Goal: Find specific page/section: Find specific page/section

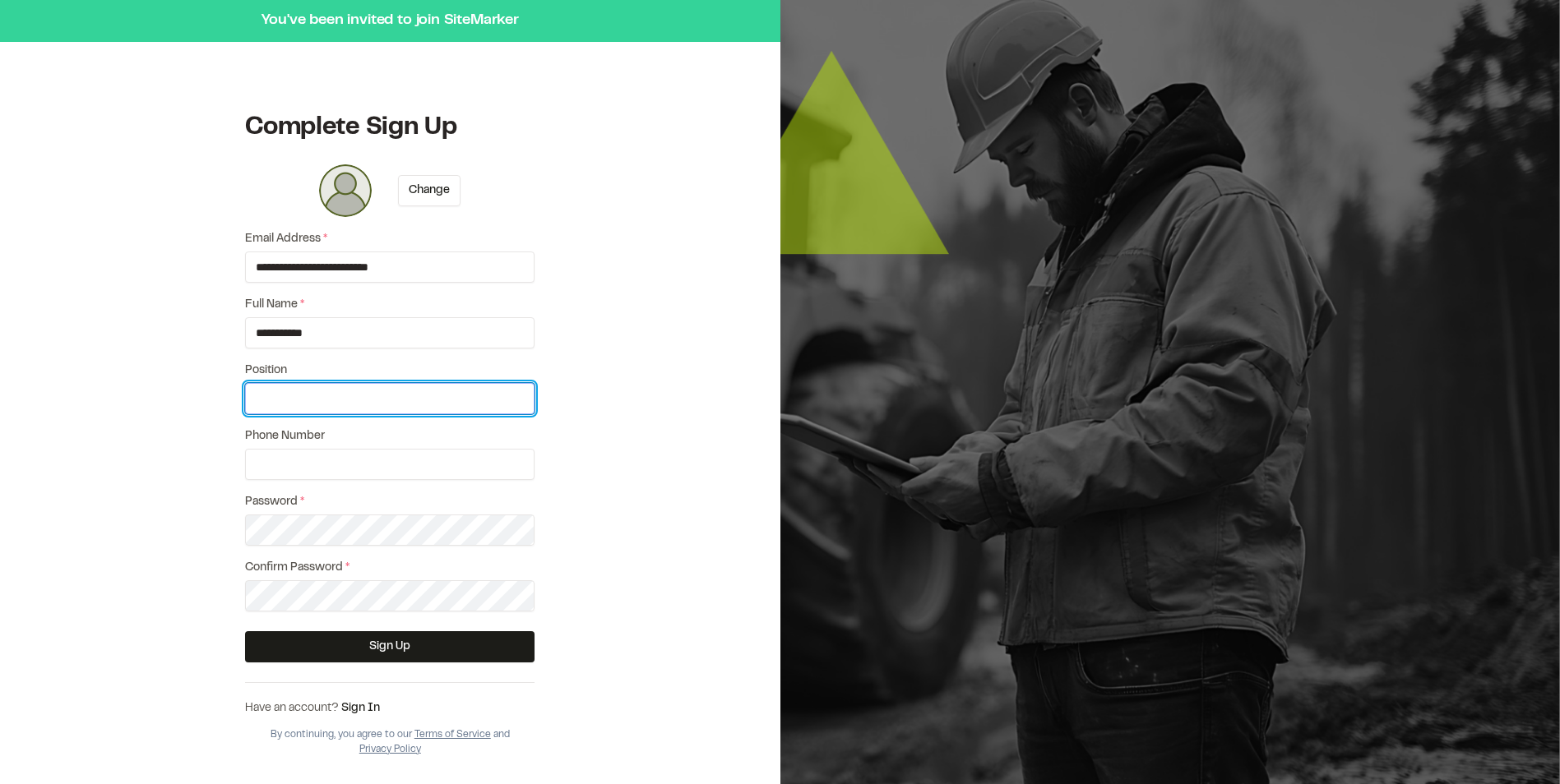
click at [347, 393] on input "Position" at bounding box center [390, 398] width 289 height 31
type input "**********"
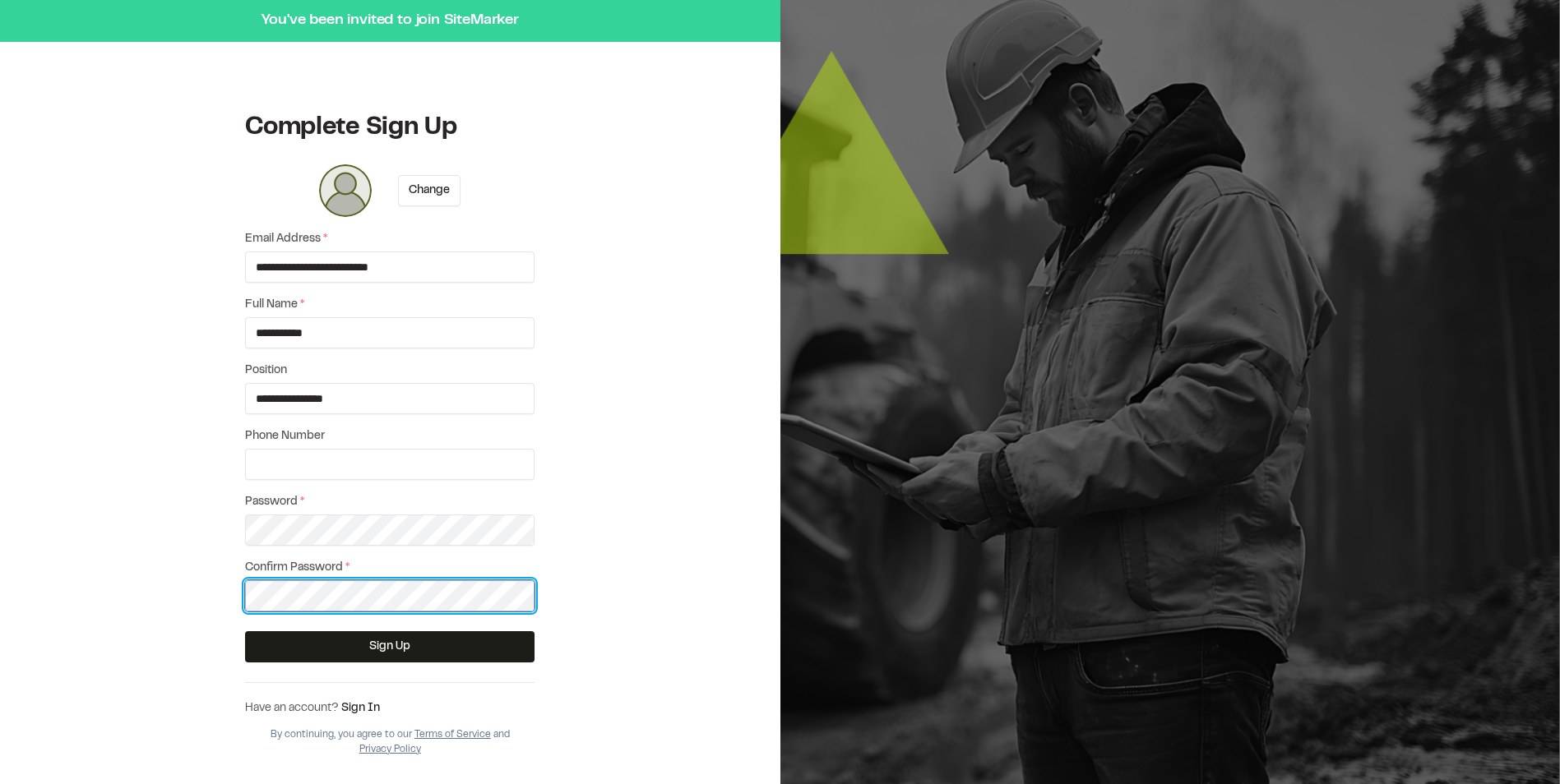
click at [246, 631] on button "Sign Up" at bounding box center [390, 646] width 289 height 31
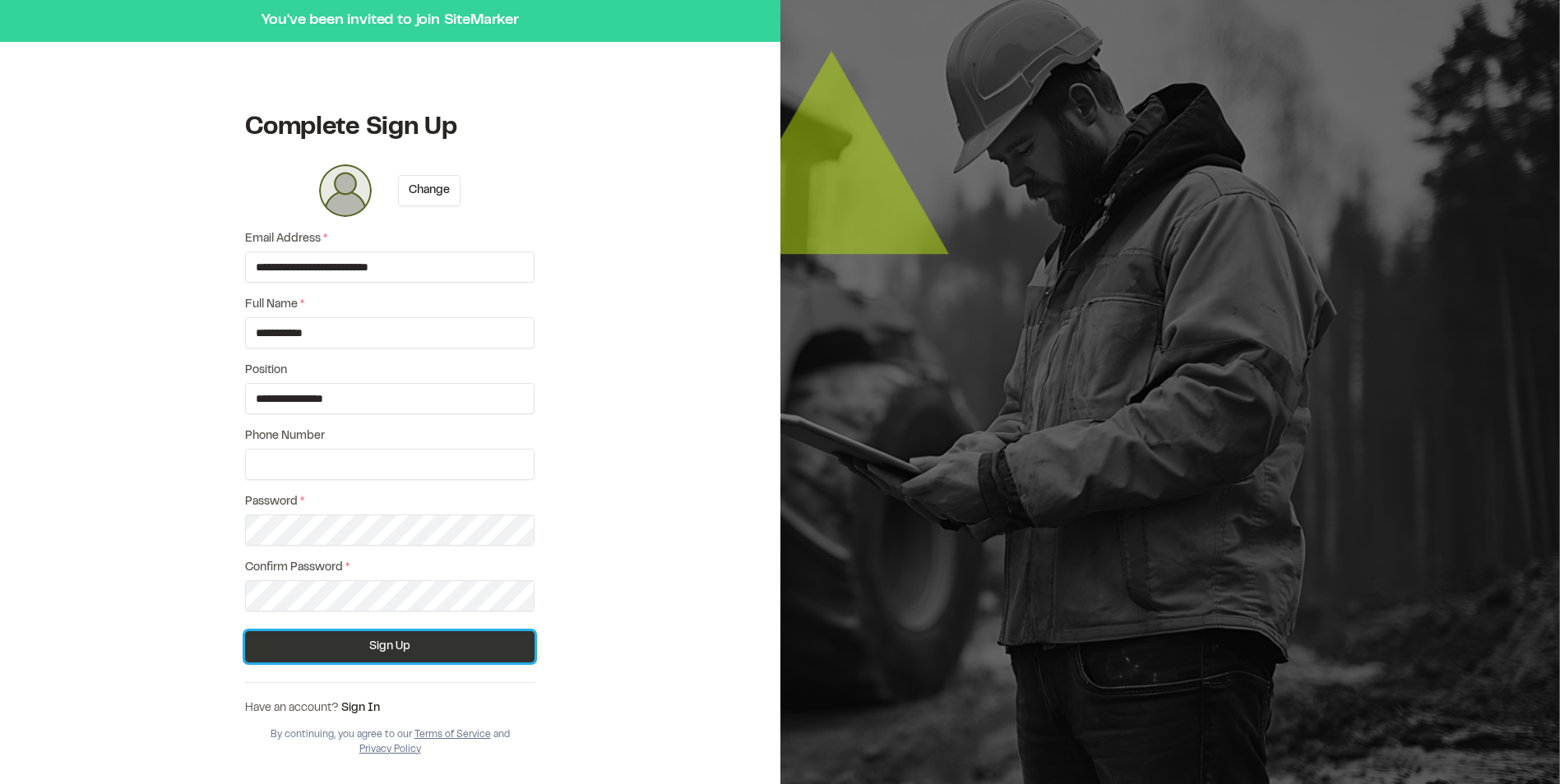
click at [336, 645] on button "Sign Up" at bounding box center [390, 646] width 289 height 31
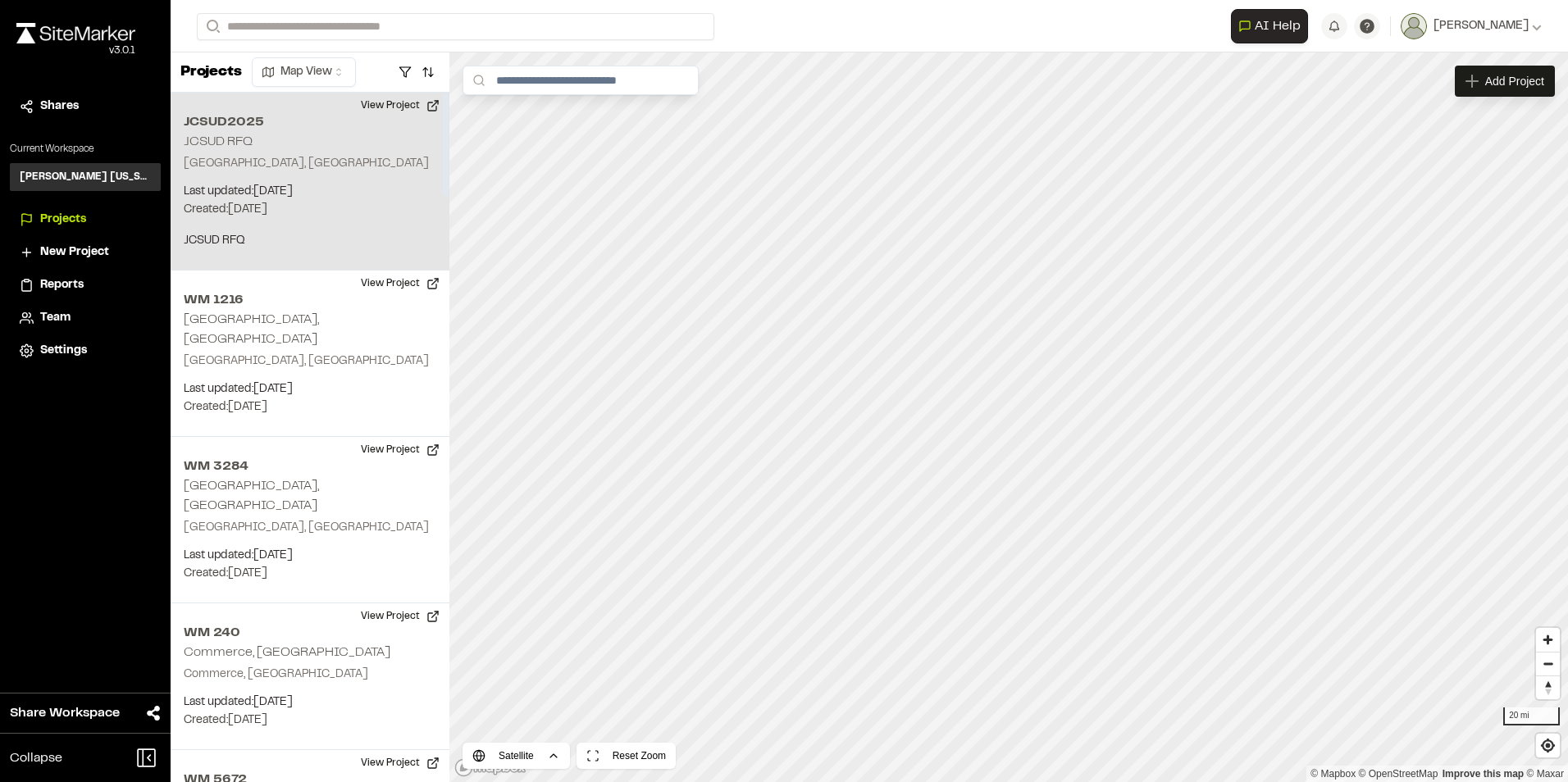
click at [245, 174] on div "JCSUD2025 JCSUD RFQ [GEOGRAPHIC_DATA], [GEOGRAPHIC_DATA] Last updated: [DATE] B…" at bounding box center [309, 181] width 279 height 178
click at [991, 371] on div "JCSUD2025 JCSUD RFQ" at bounding box center [997, 366] width 25 height 25
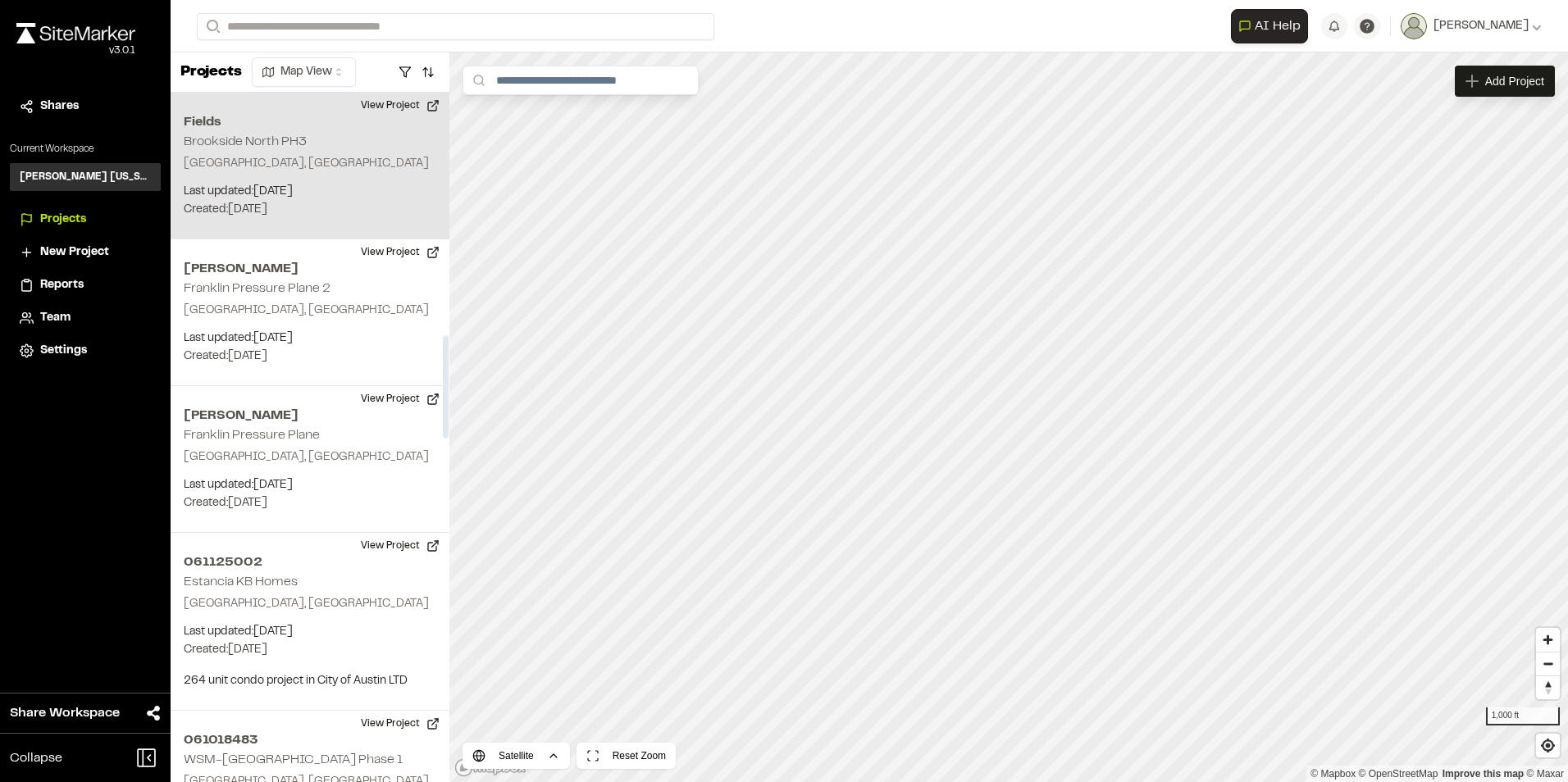
scroll to position [1804, 0]
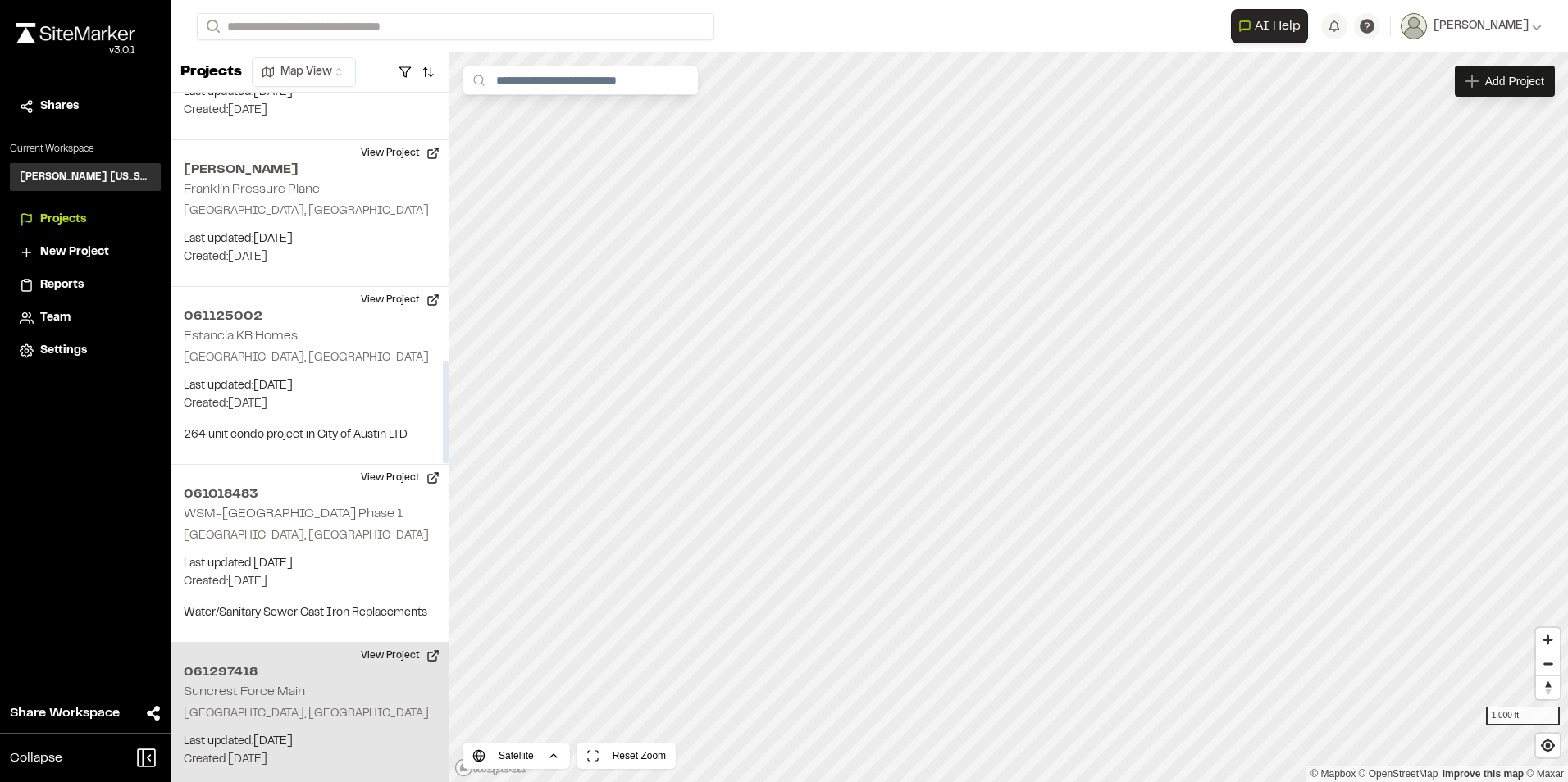
click at [292, 705] on p "Princeton, TX" at bounding box center [309, 714] width 253 height 18
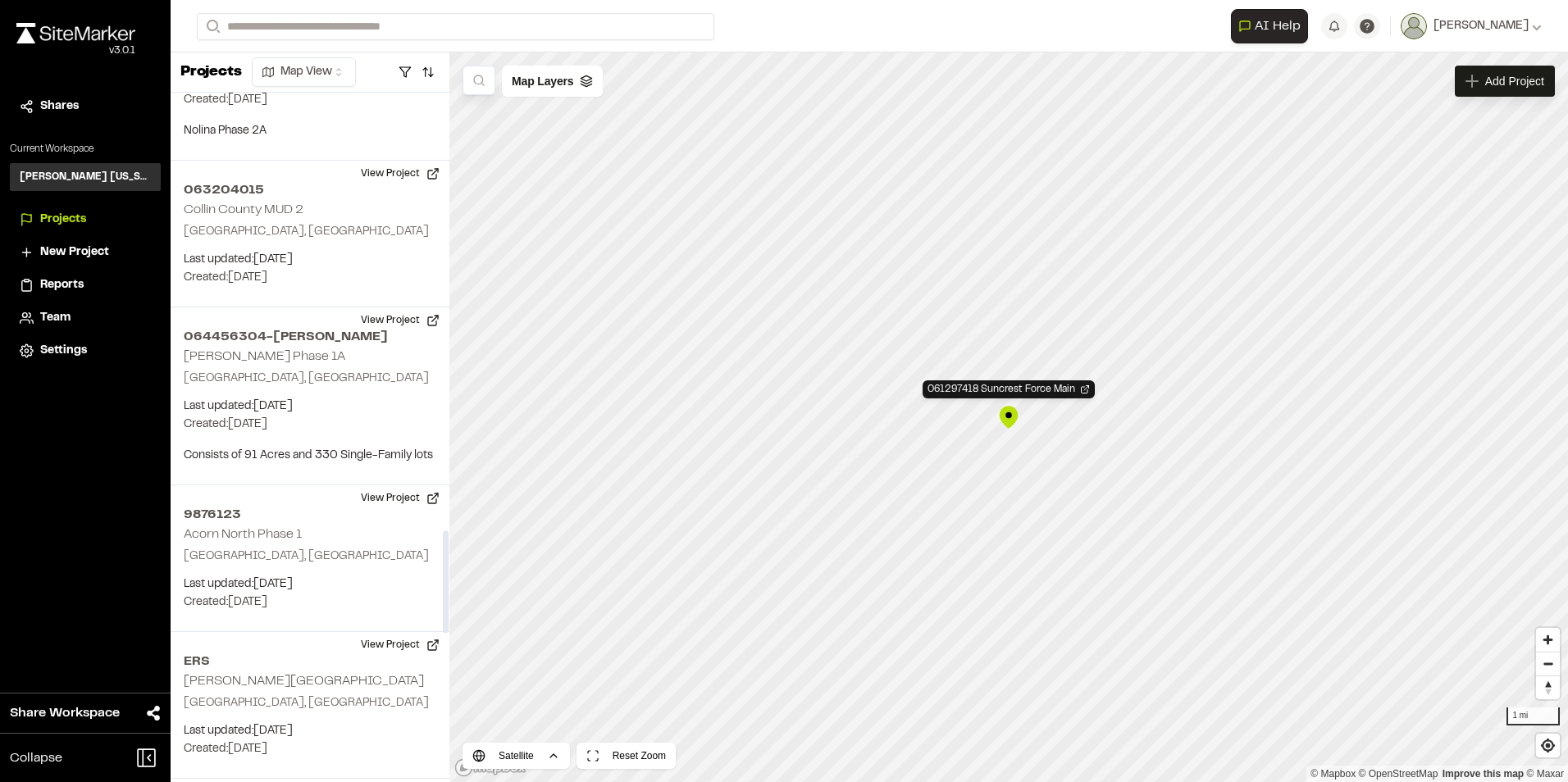
scroll to position [3116, 0]
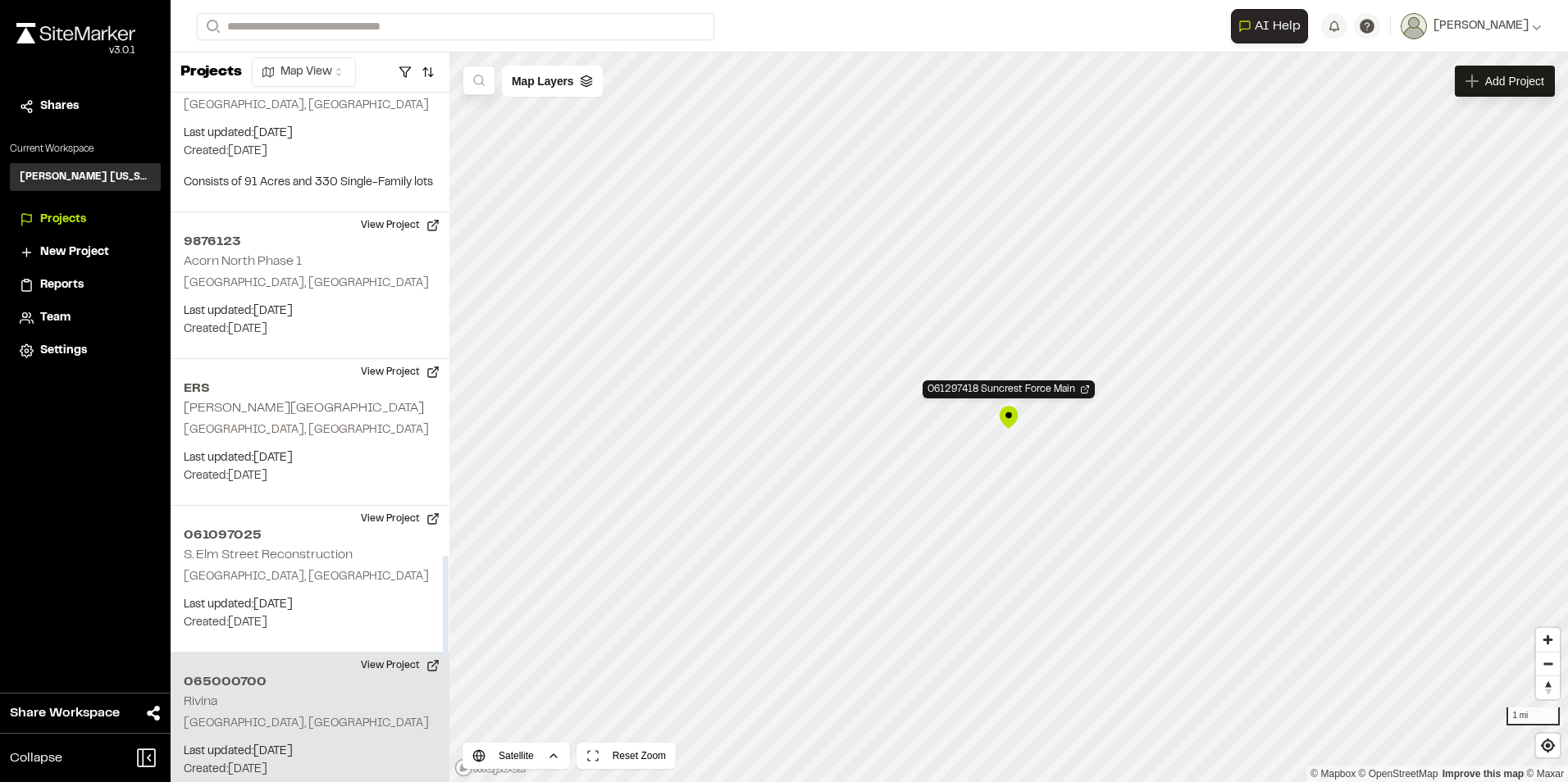
click at [285, 672] on h2 "065000700" at bounding box center [309, 682] width 253 height 20
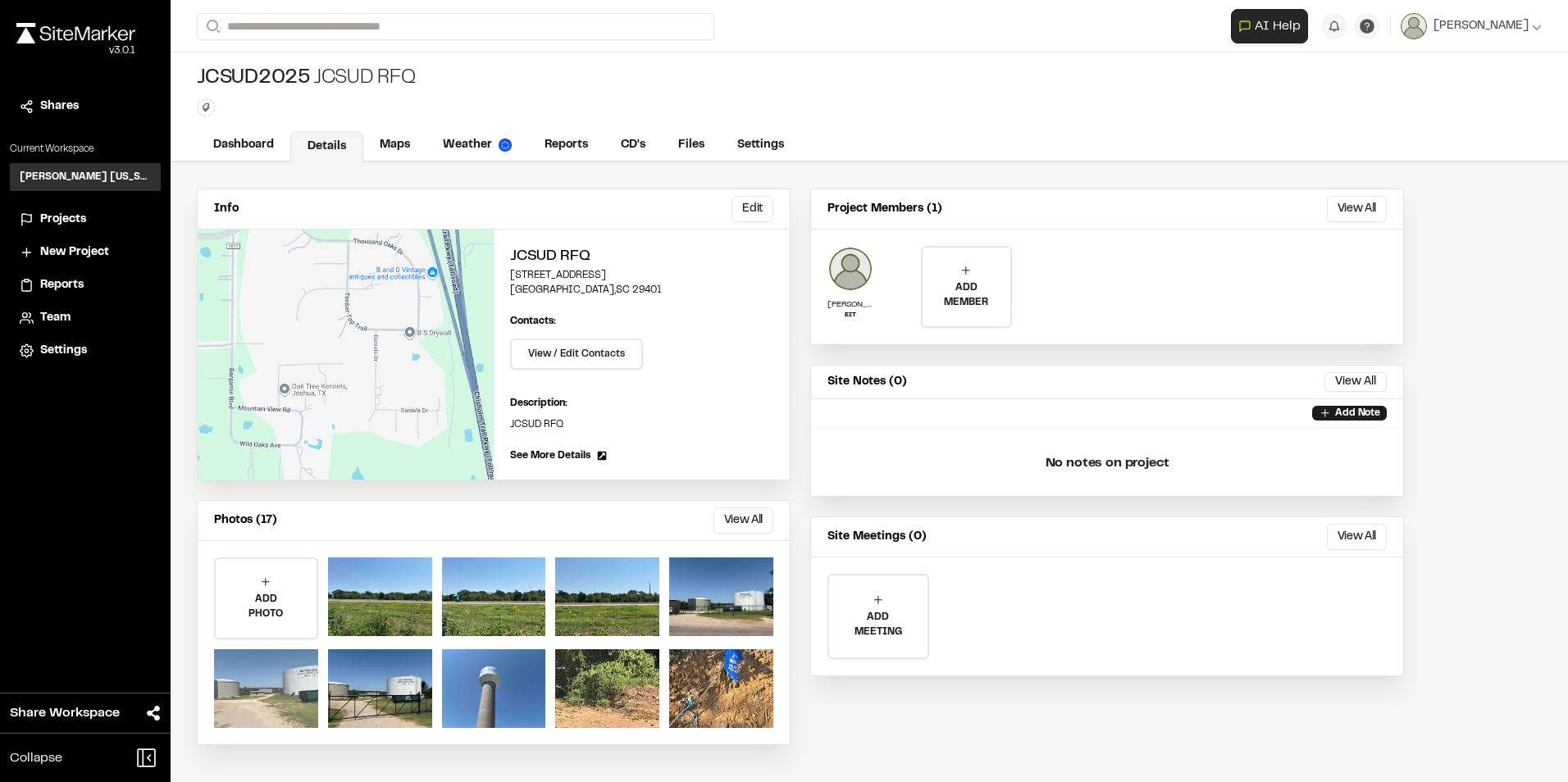
click at [301, 686] on div at bounding box center [266, 688] width 104 height 78
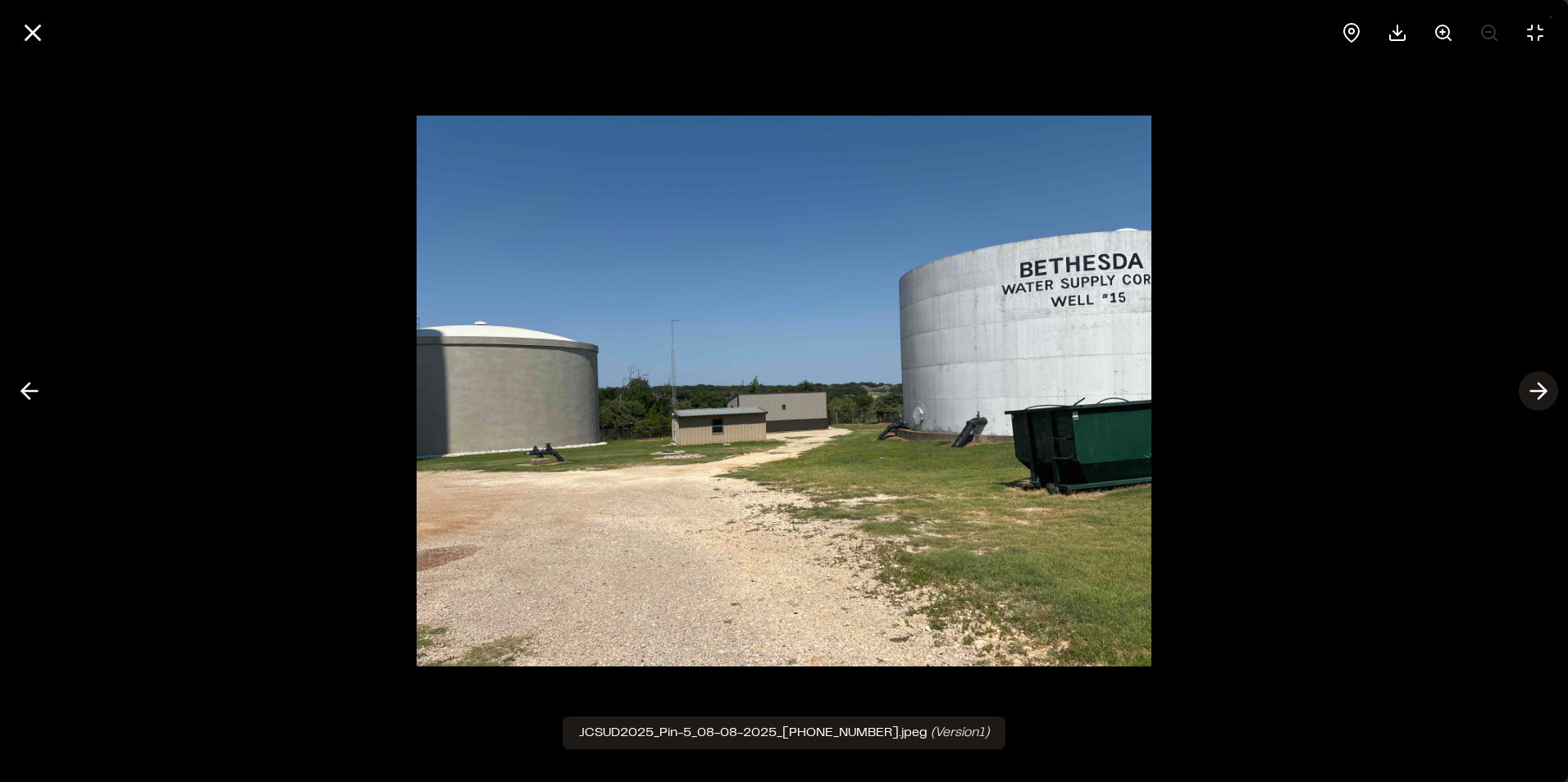
click at [1535, 388] on icon at bounding box center [1538, 391] width 26 height 28
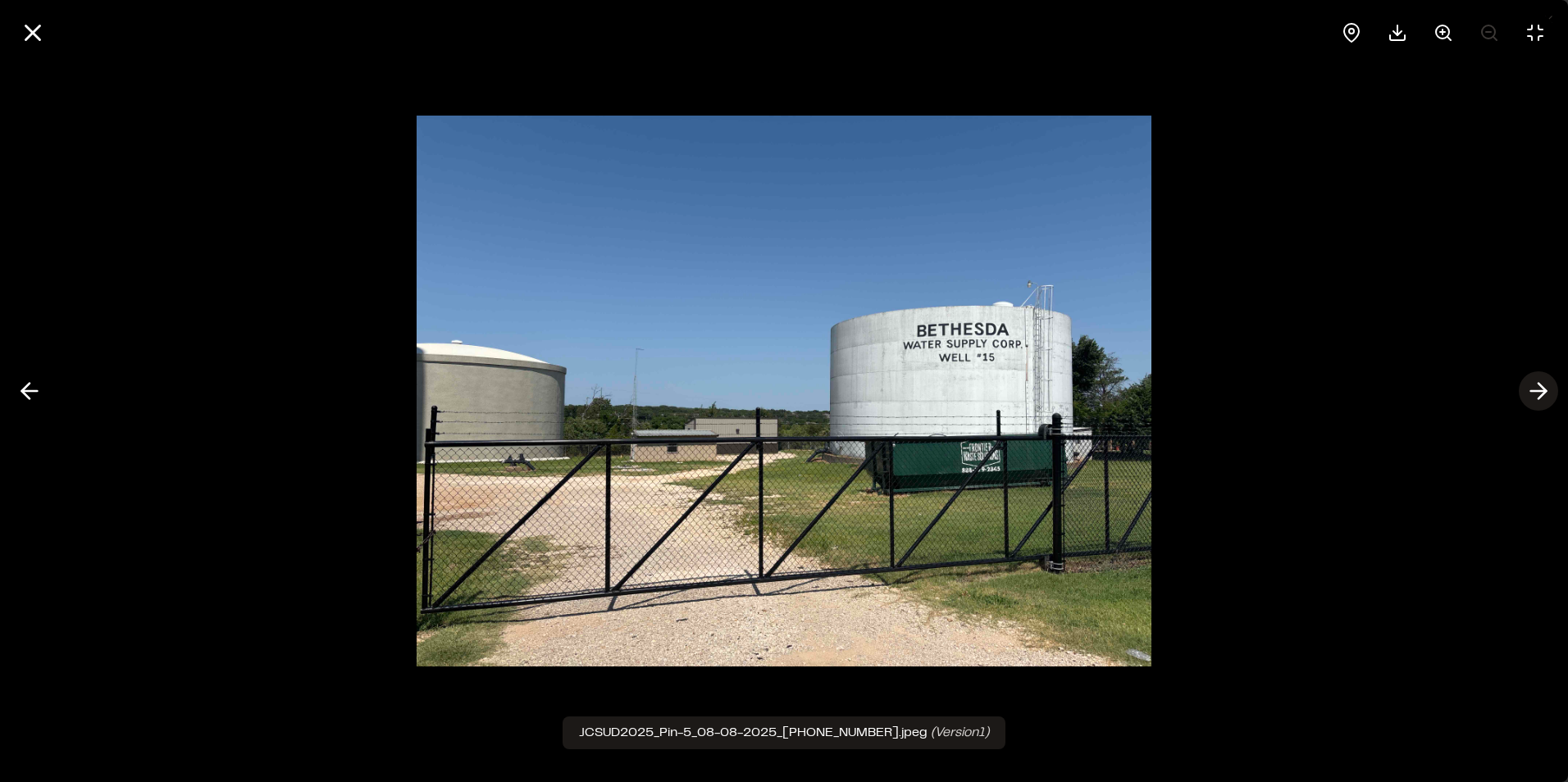
click at [1535, 388] on icon at bounding box center [1538, 391] width 26 height 28
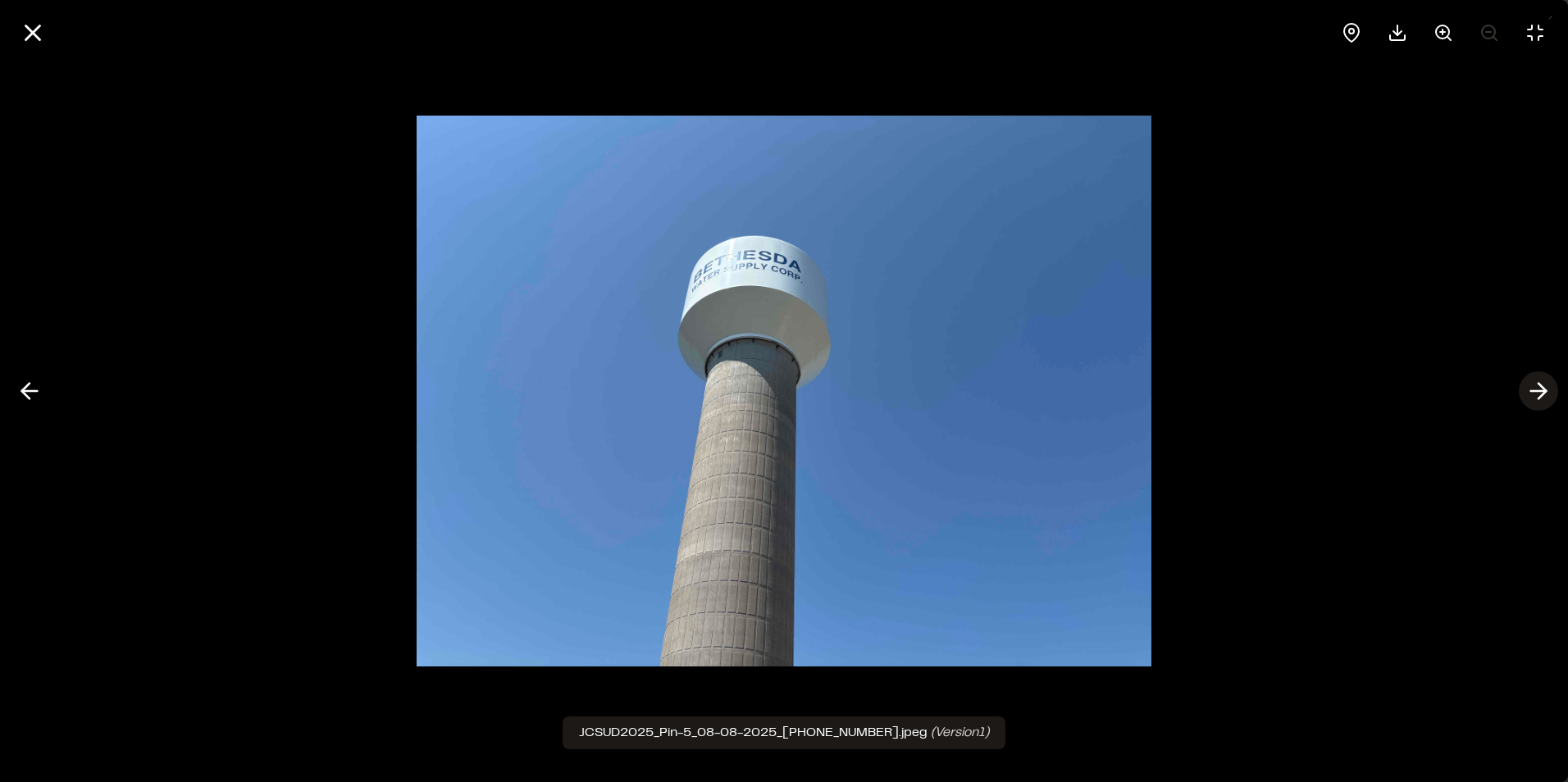
click at [1535, 388] on icon at bounding box center [1538, 391] width 26 height 28
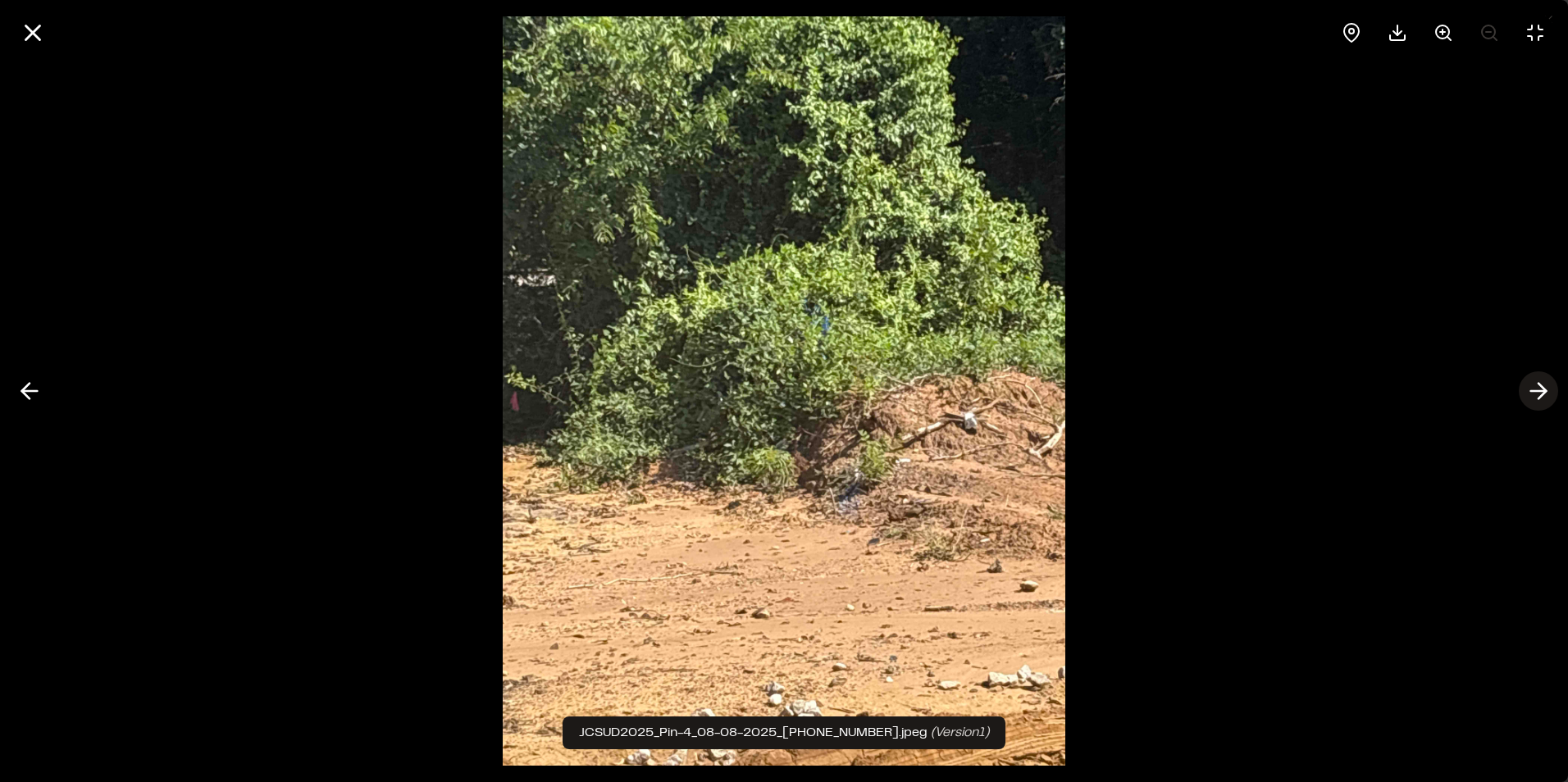
click at [1535, 388] on icon at bounding box center [1538, 391] width 26 height 28
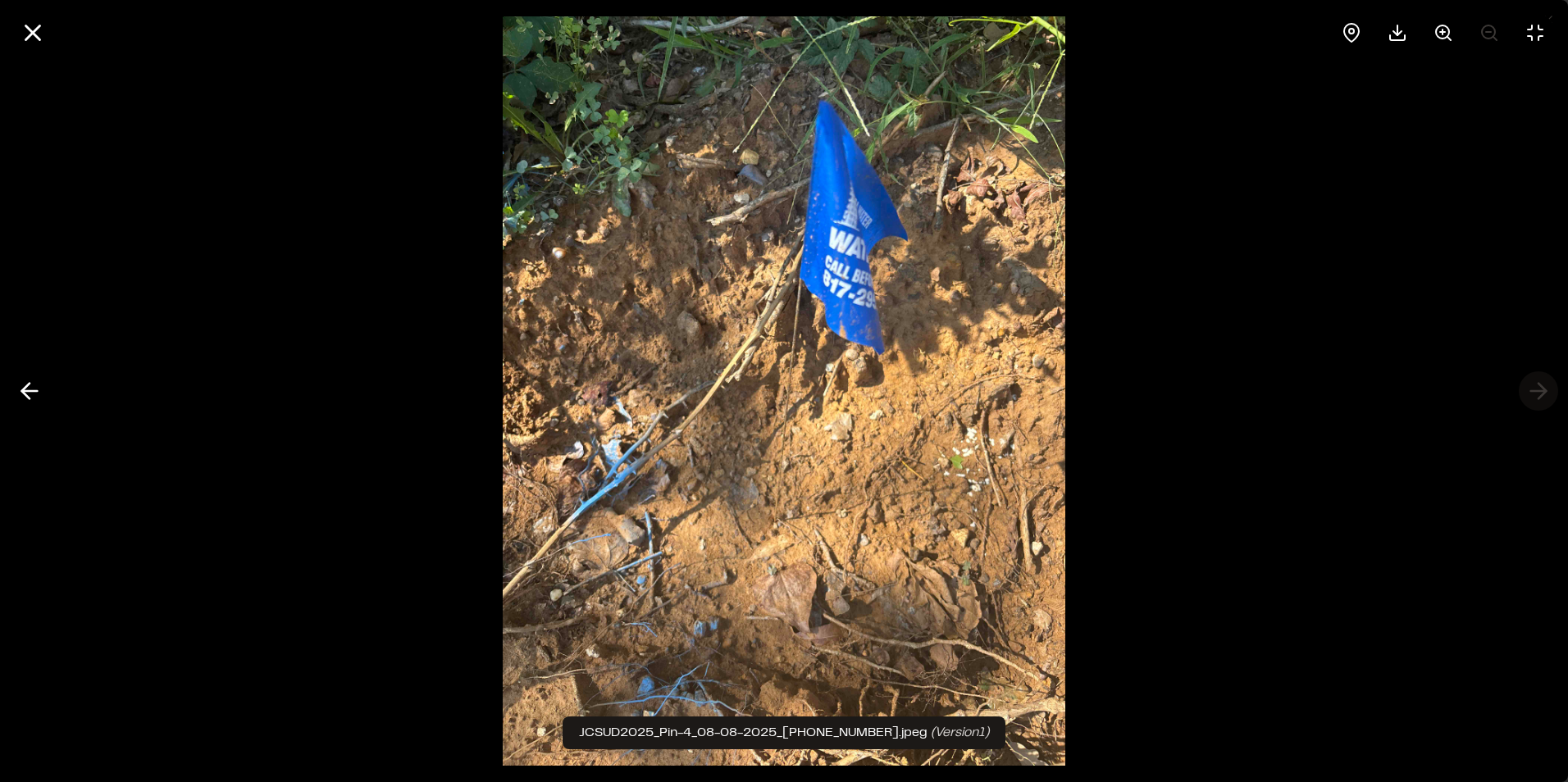
click at [1535, 388] on div at bounding box center [784, 391] width 1568 height 782
click at [31, 32] on line at bounding box center [33, 33] width 14 height 14
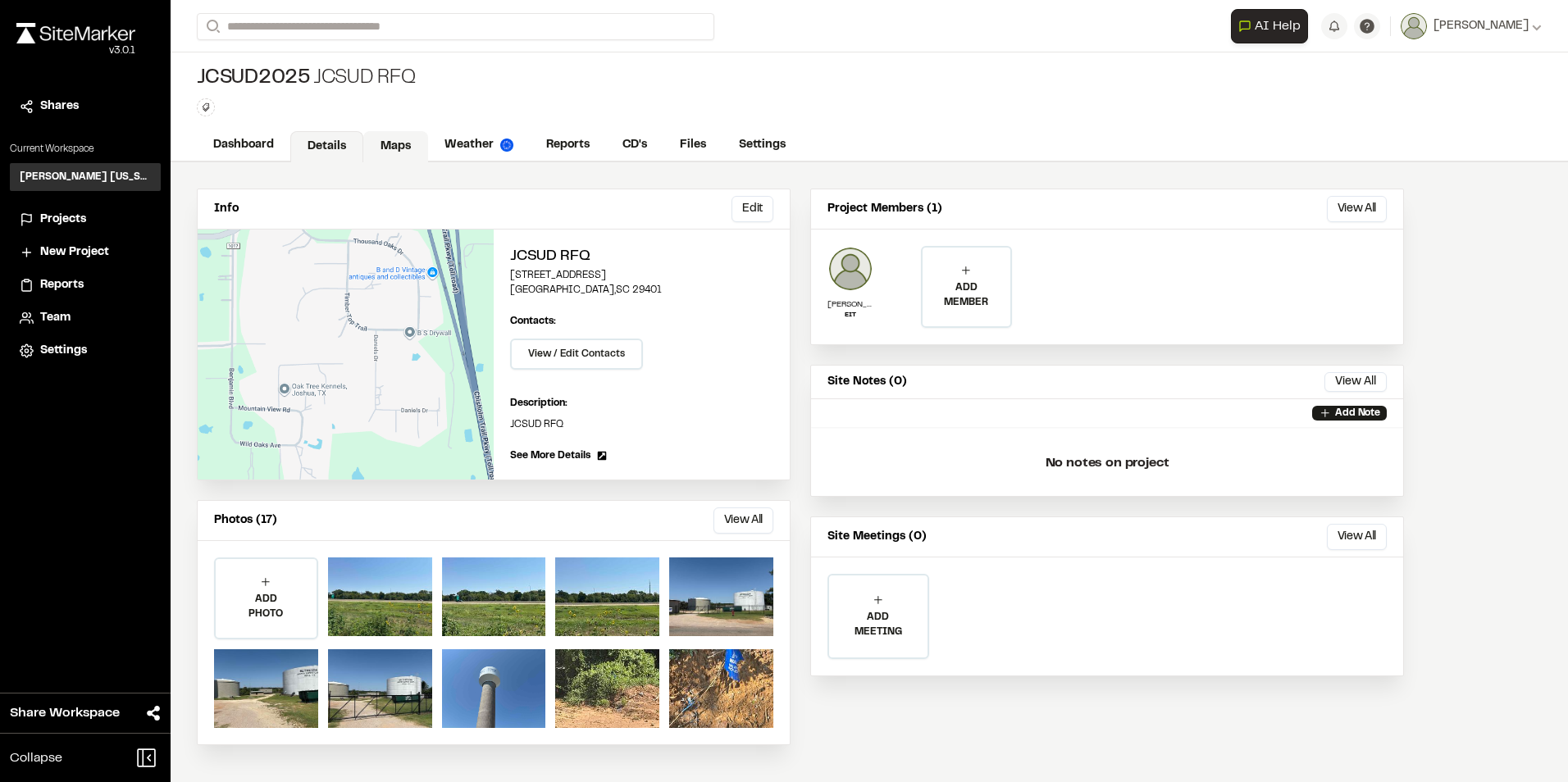
click at [389, 146] on link "Maps" at bounding box center [394, 146] width 64 height 31
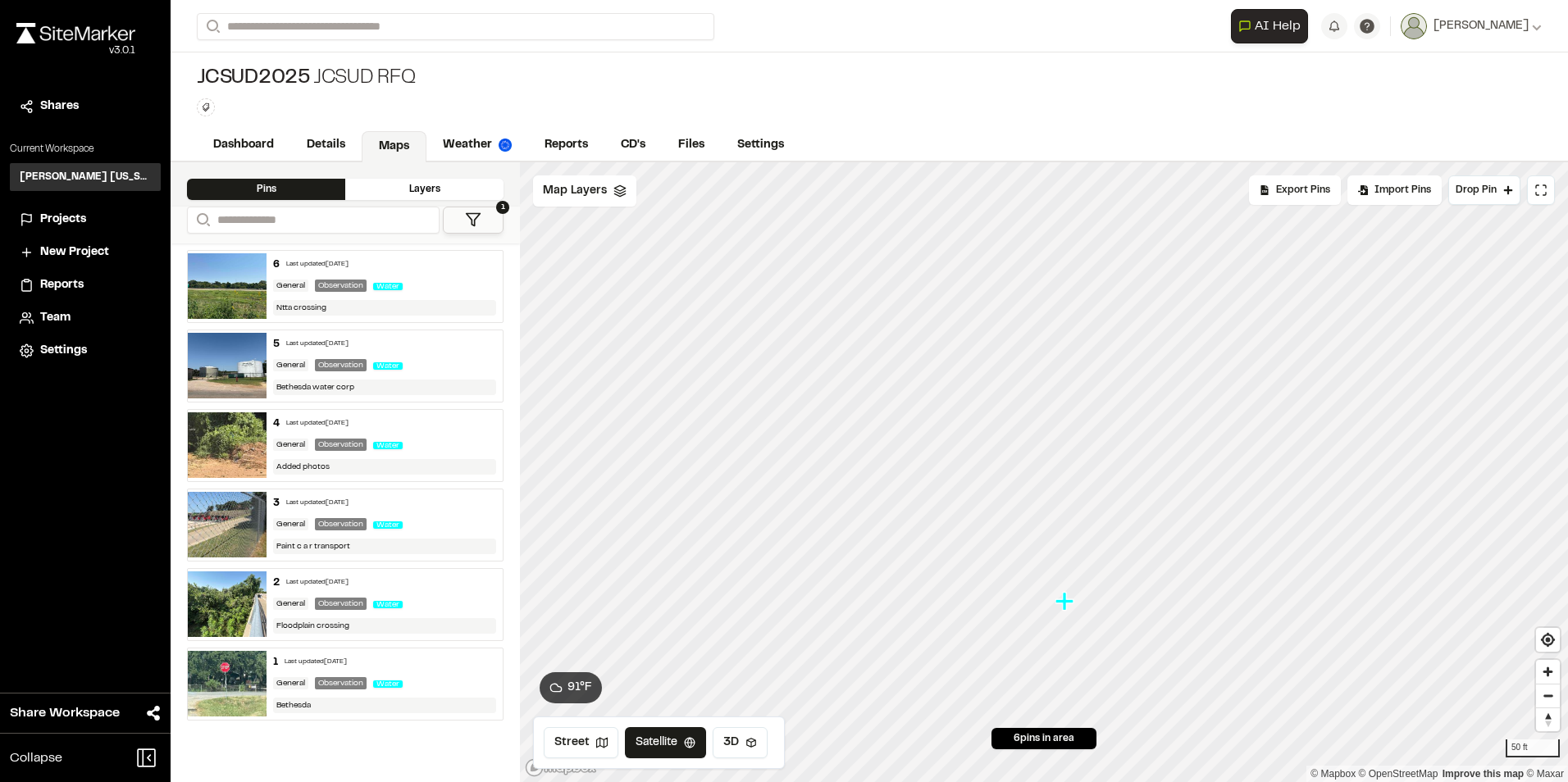
click at [1068, 604] on icon "Map marker" at bounding box center [1064, 601] width 18 height 18
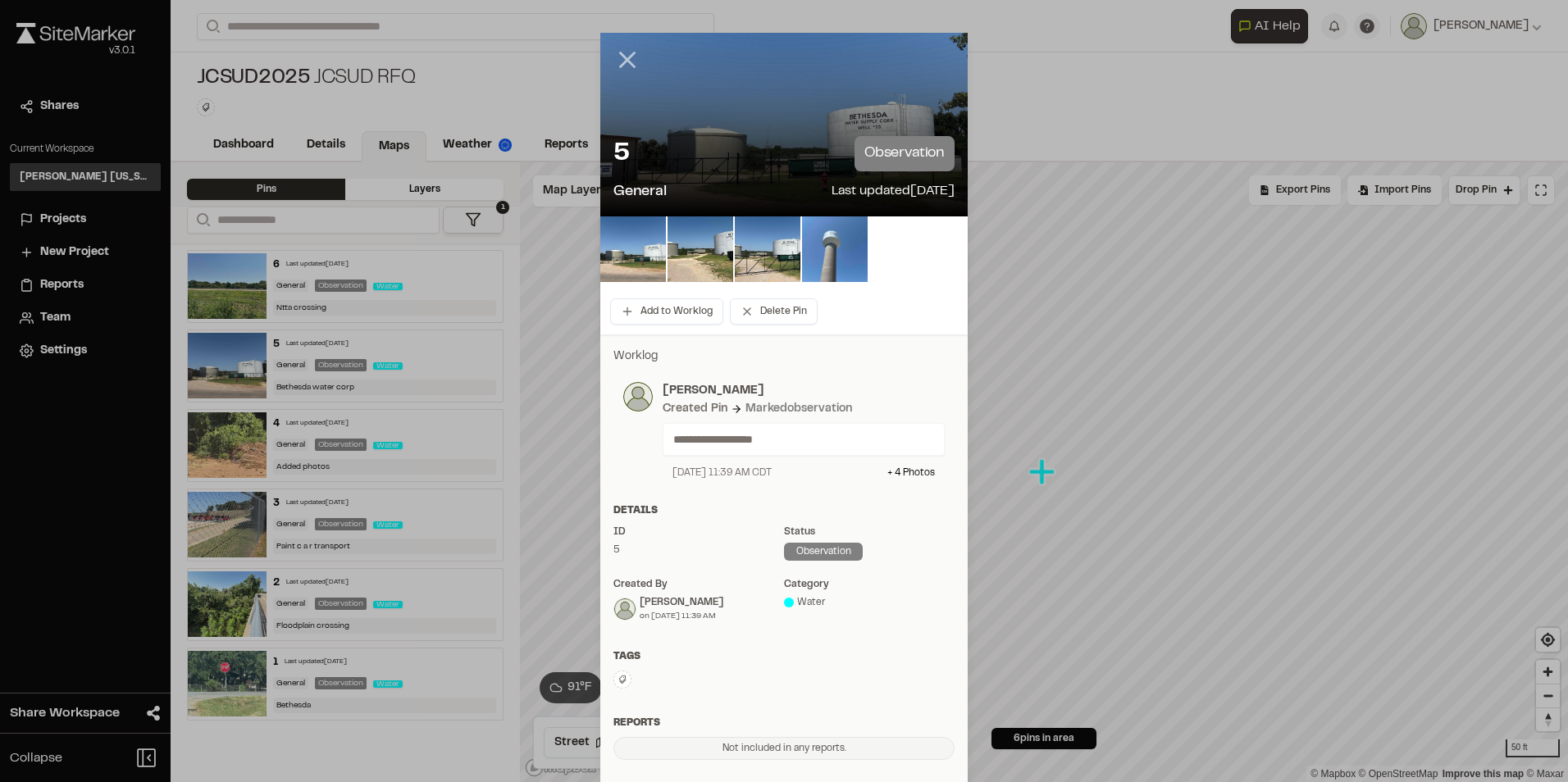
click at [628, 58] on icon at bounding box center [627, 59] width 28 height 28
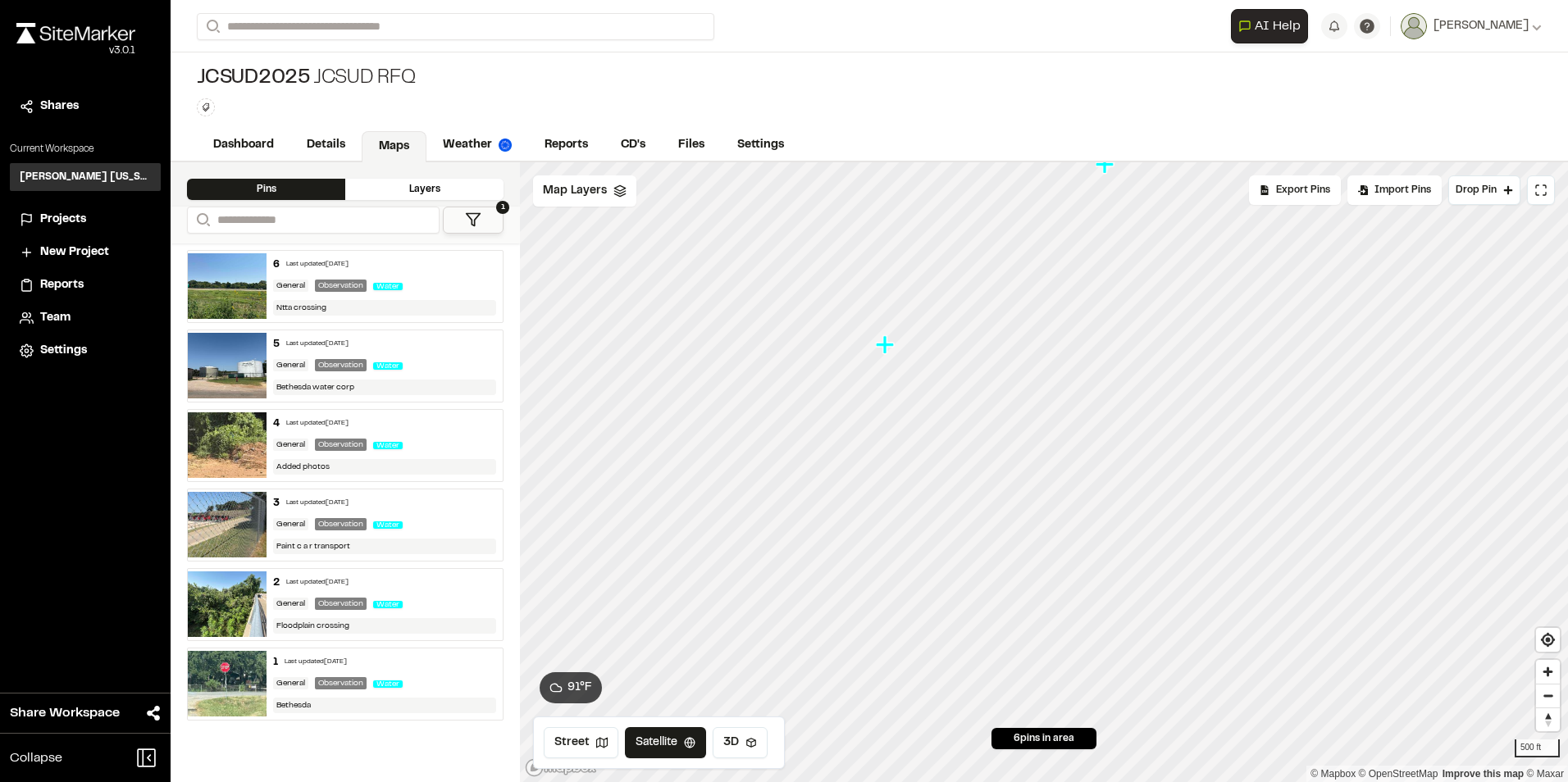
click at [882, 347] on icon "Map marker" at bounding box center [885, 344] width 18 height 18
